Goal: Information Seeking & Learning: Learn about a topic

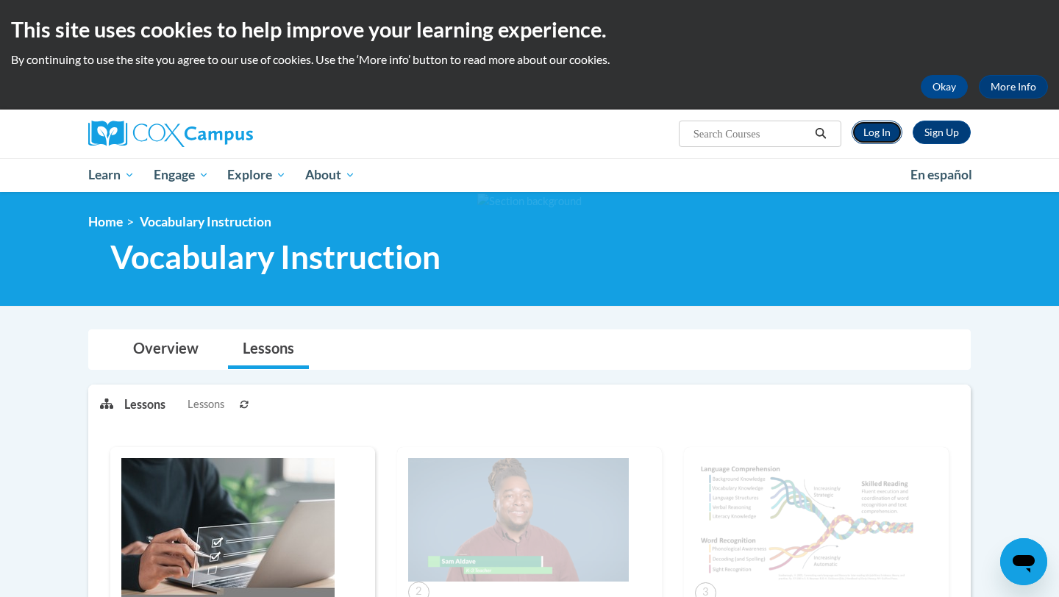
click at [870, 137] on link "Log In" at bounding box center [876, 133] width 51 height 24
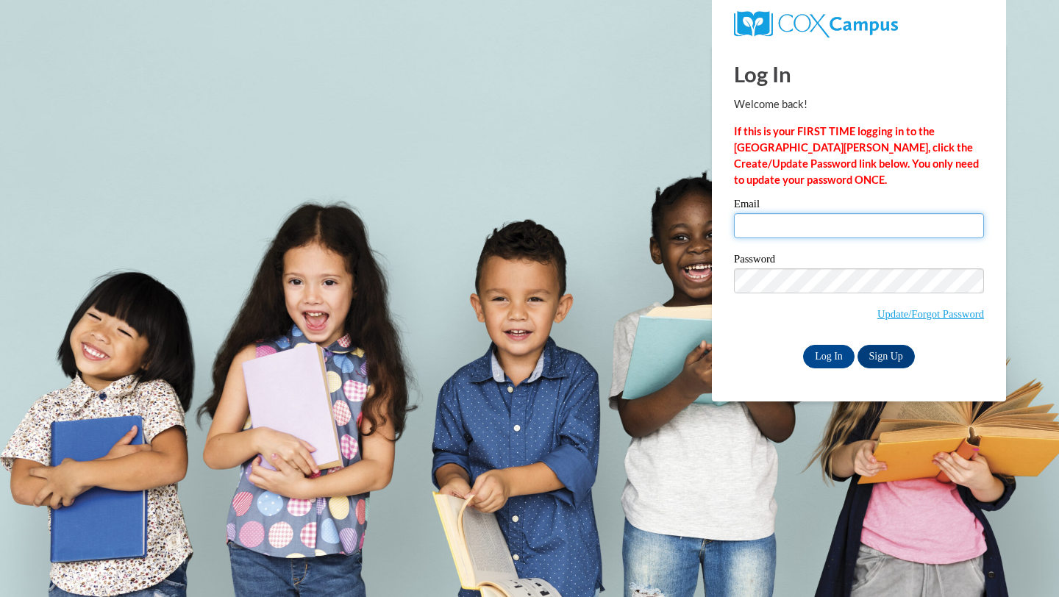
click at [878, 218] on input "Email" at bounding box center [859, 225] width 250 height 25
type input "kpotteiger@waukesha.k12.wi.us"
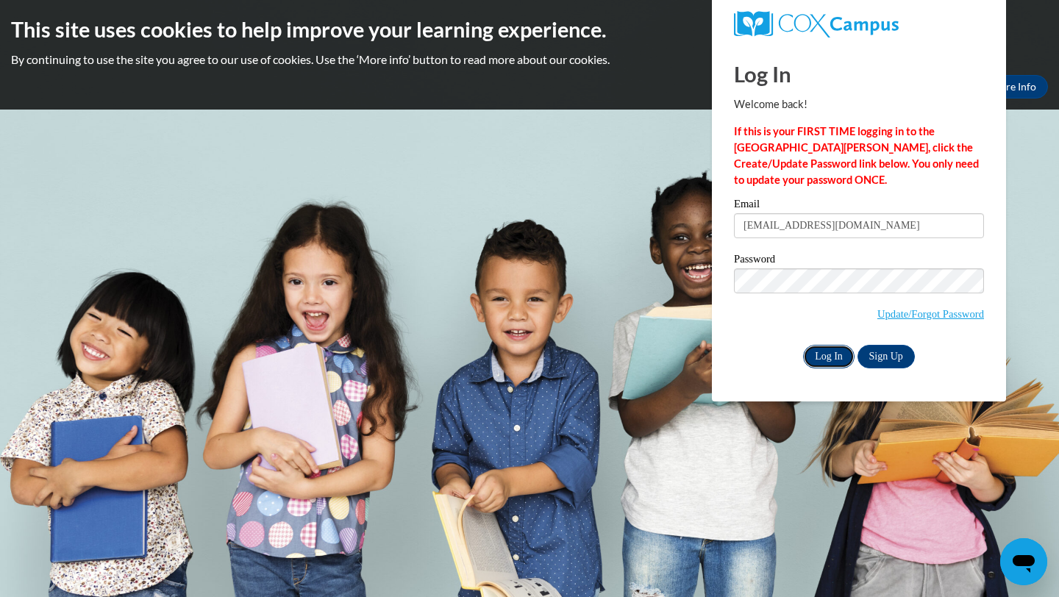
click at [824, 359] on input "Log In" at bounding box center [828, 357] width 51 height 24
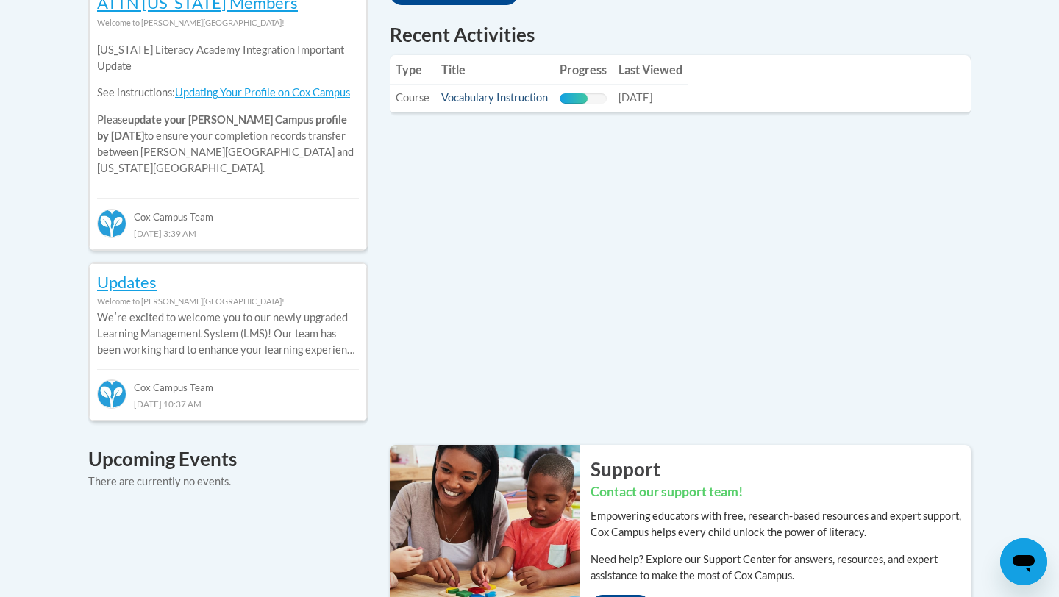
scroll to position [700, 0]
click at [469, 103] on link "Vocabulary Instruction" at bounding box center [494, 98] width 107 height 12
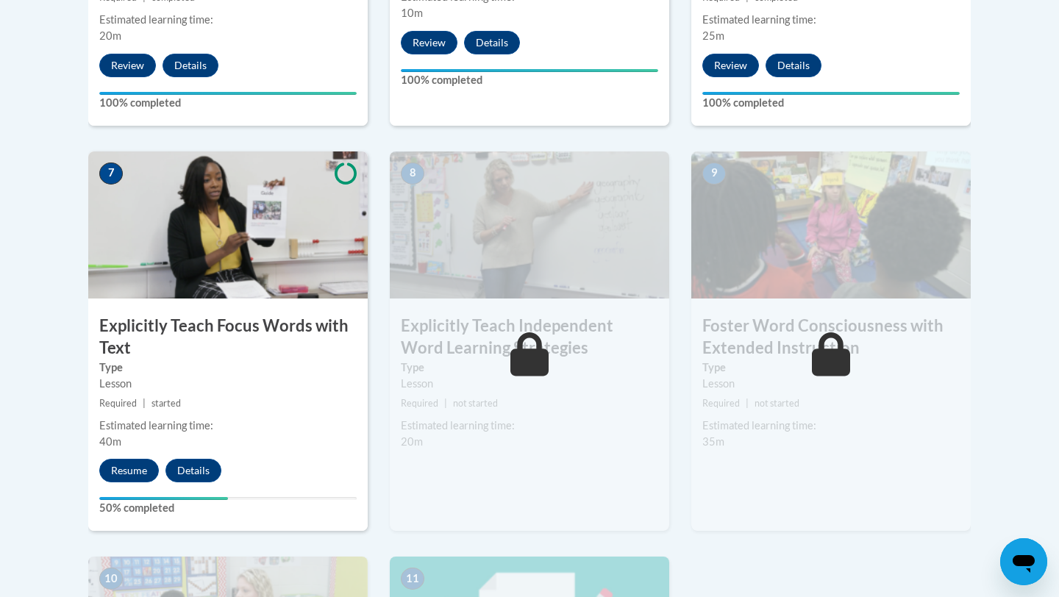
scroll to position [1156, 0]
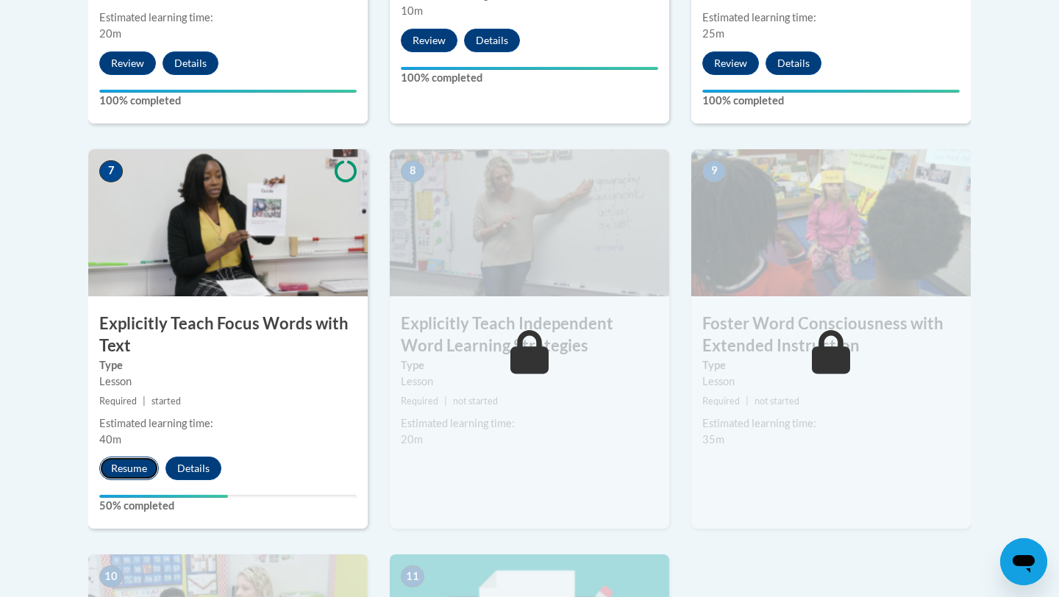
click at [117, 476] on button "Resume" at bounding box center [129, 469] width 60 height 24
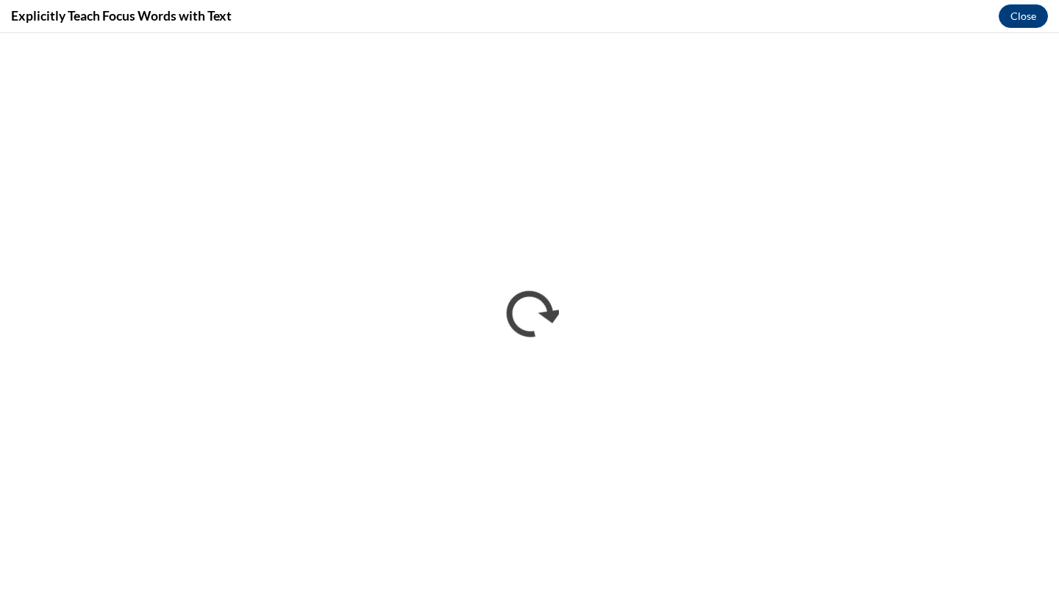
scroll to position [0, 0]
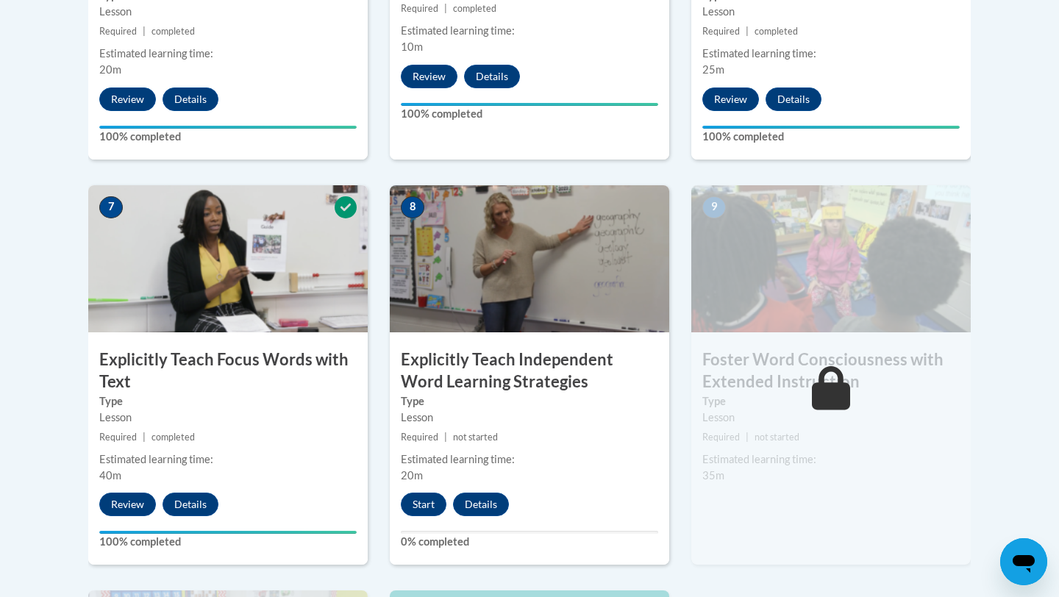
scroll to position [1122, 0]
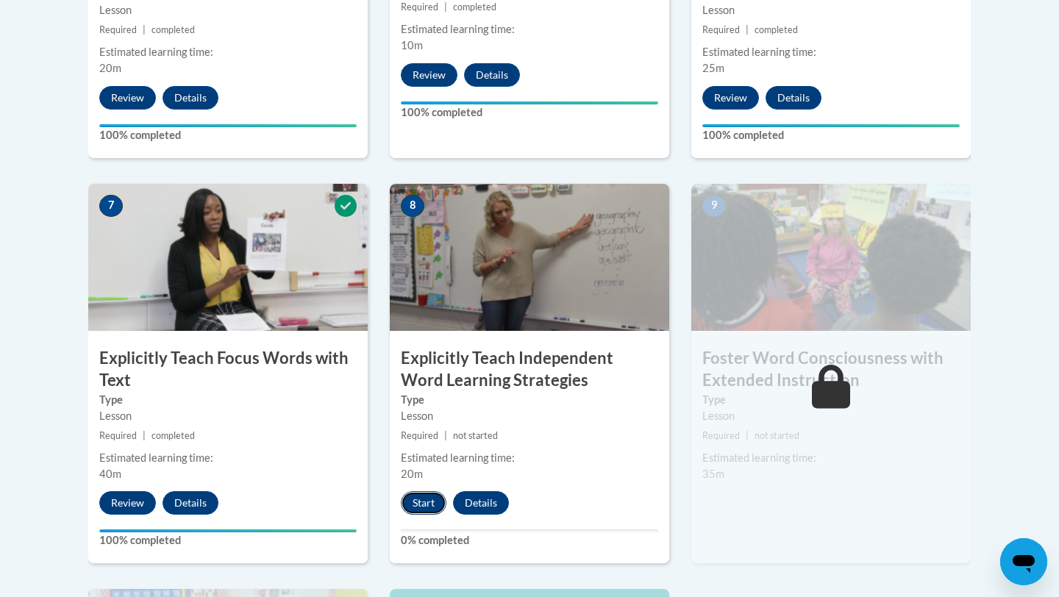
click at [417, 507] on button "Start" at bounding box center [424, 503] width 46 height 24
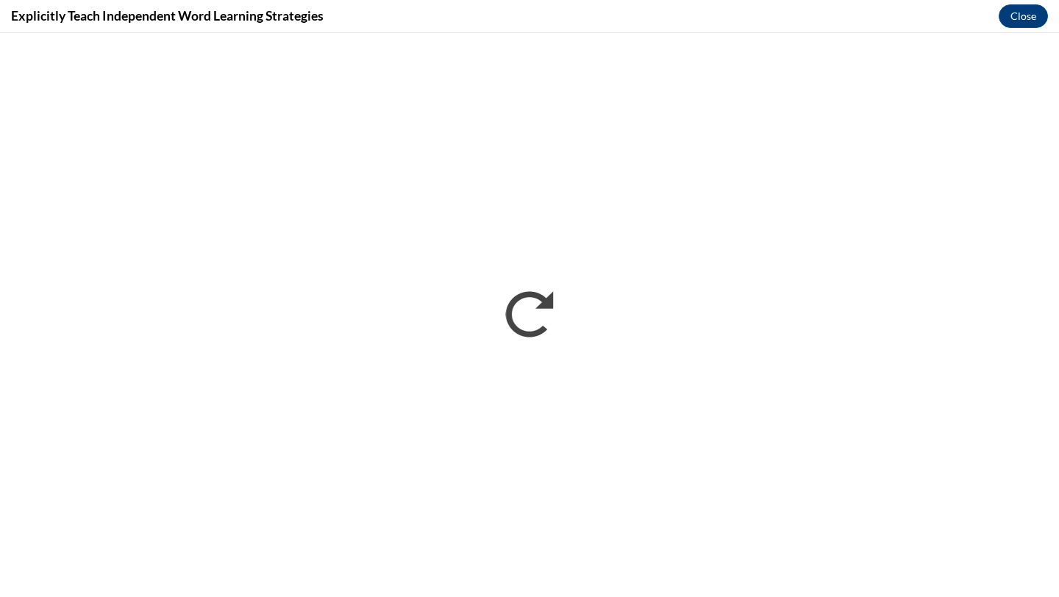
scroll to position [0, 0]
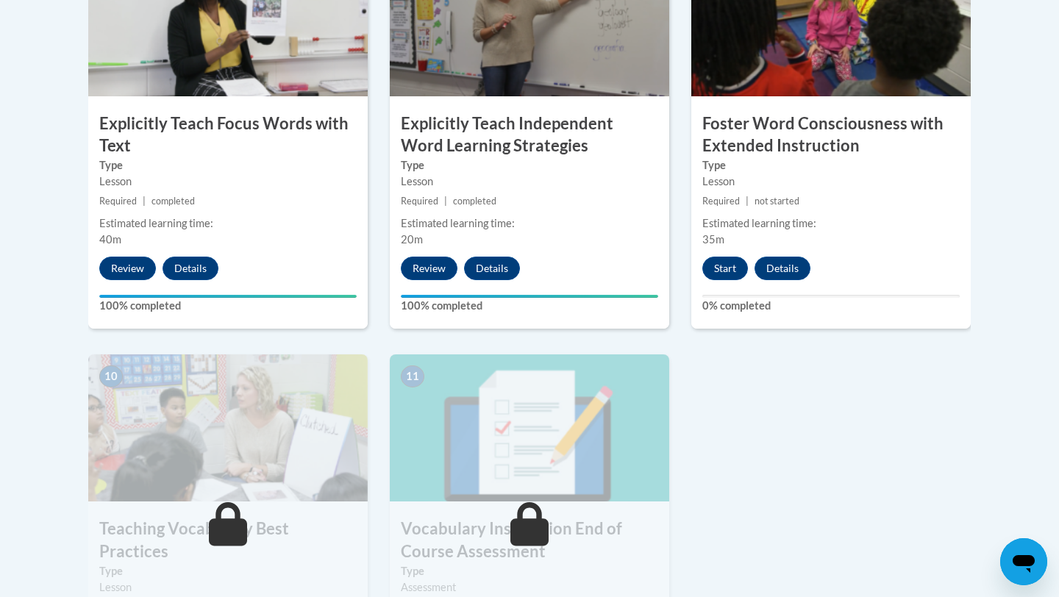
scroll to position [1354, 0]
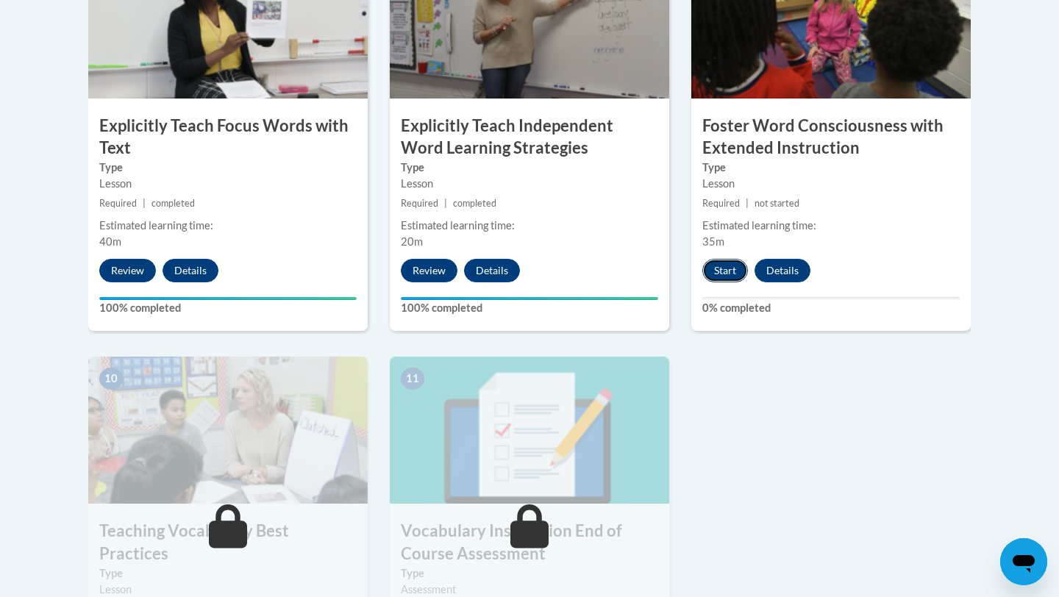
click at [715, 273] on button "Start" at bounding box center [725, 271] width 46 height 24
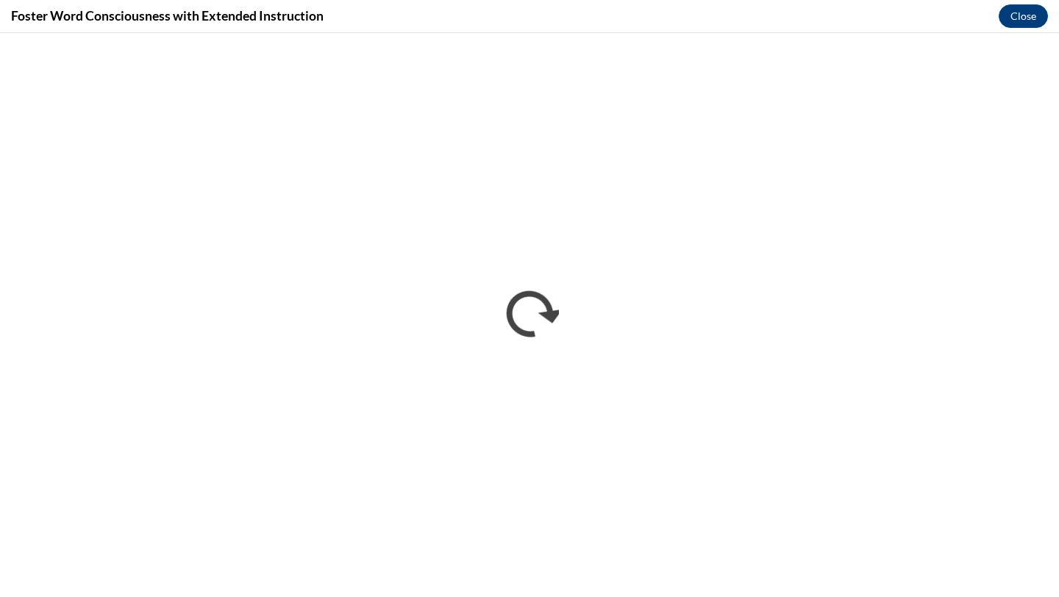
scroll to position [0, 0]
